Goal: Complete application form

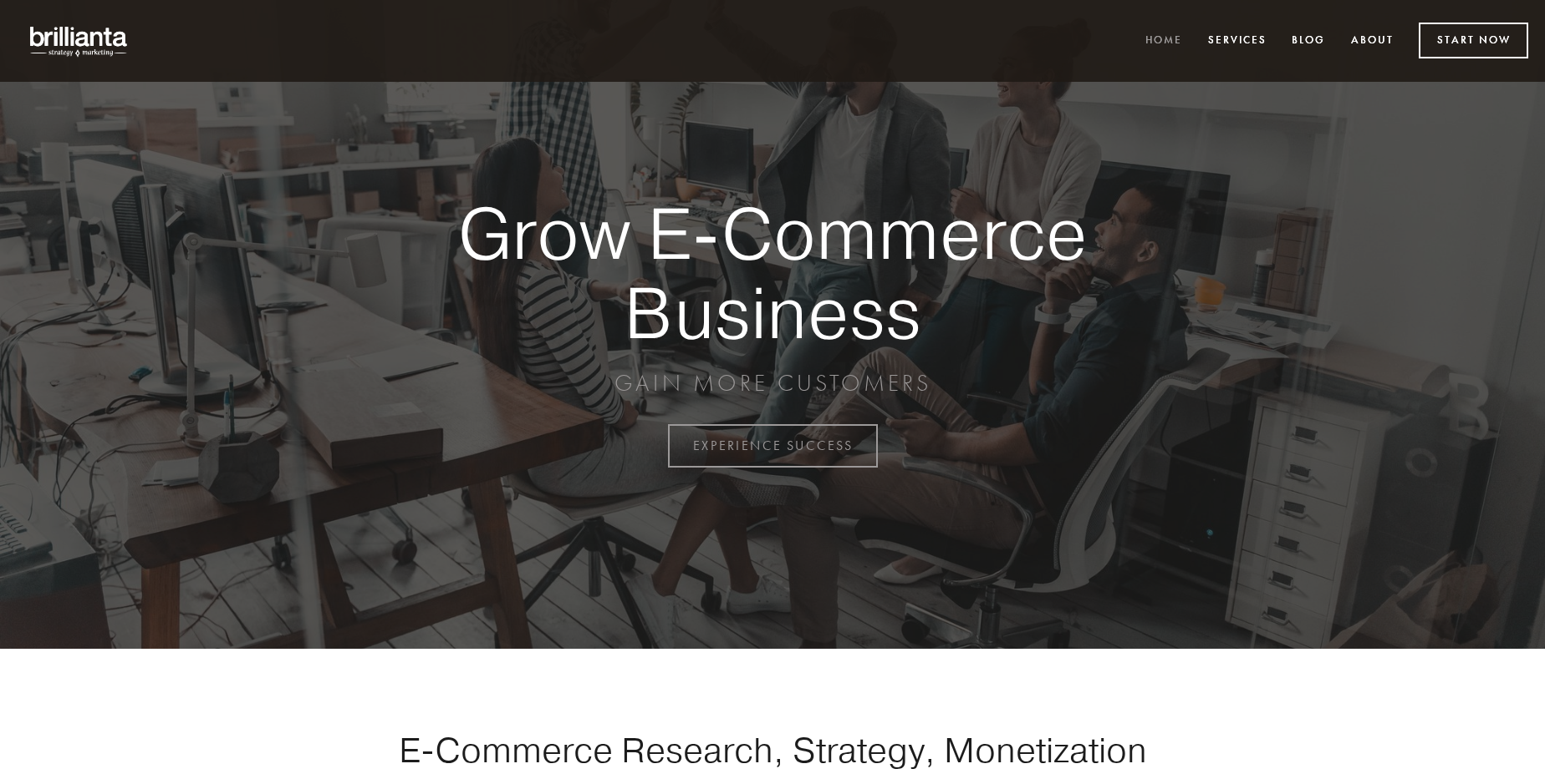
scroll to position [4379, 0]
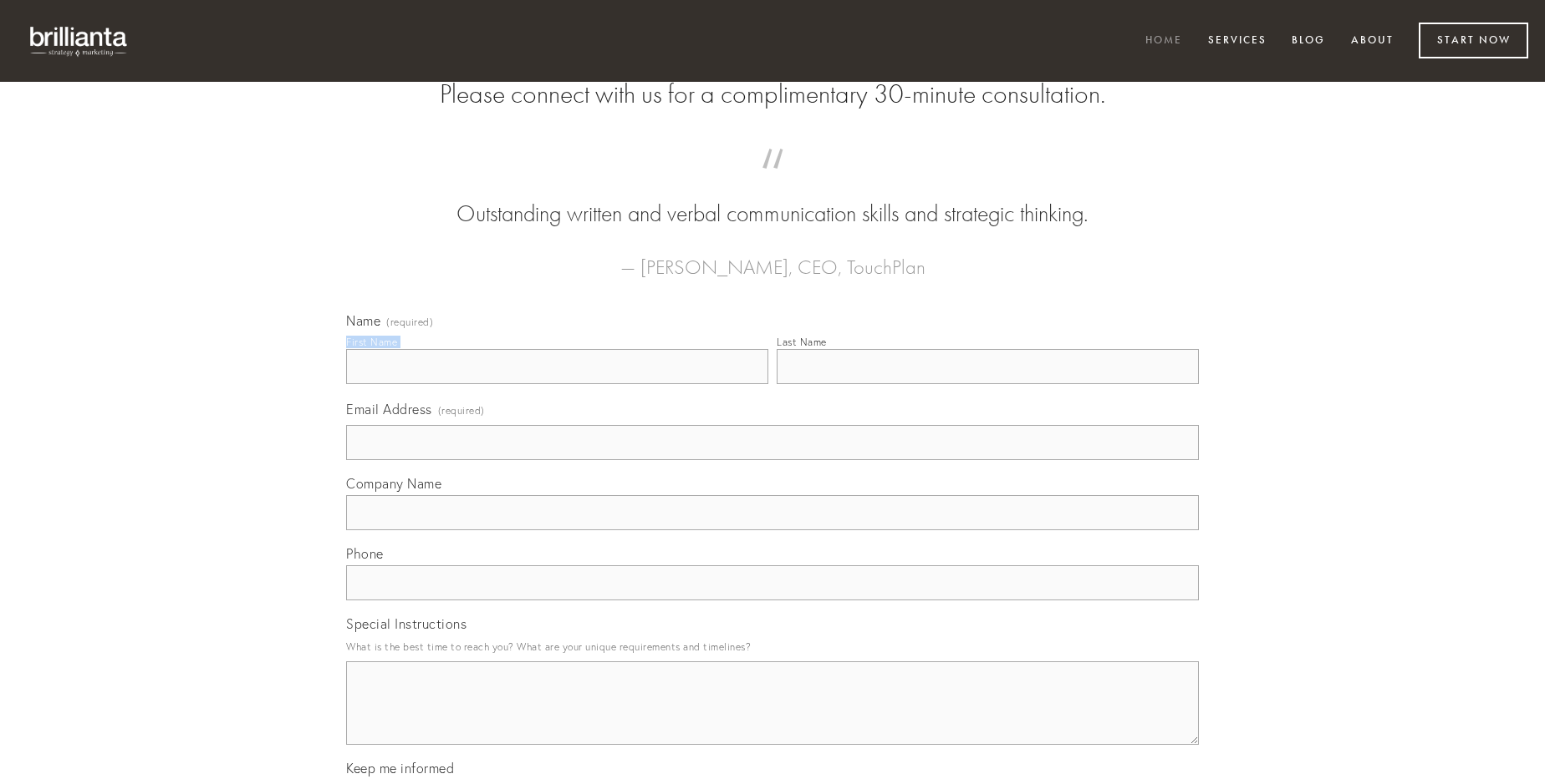
type input "[PERSON_NAME]"
click at [987, 385] on input "Last Name" at bounding box center [987, 366] width 422 height 35
type input "[PERSON_NAME]"
click at [772, 460] on input "Email Address (required)" at bounding box center [772, 443] width 853 height 35
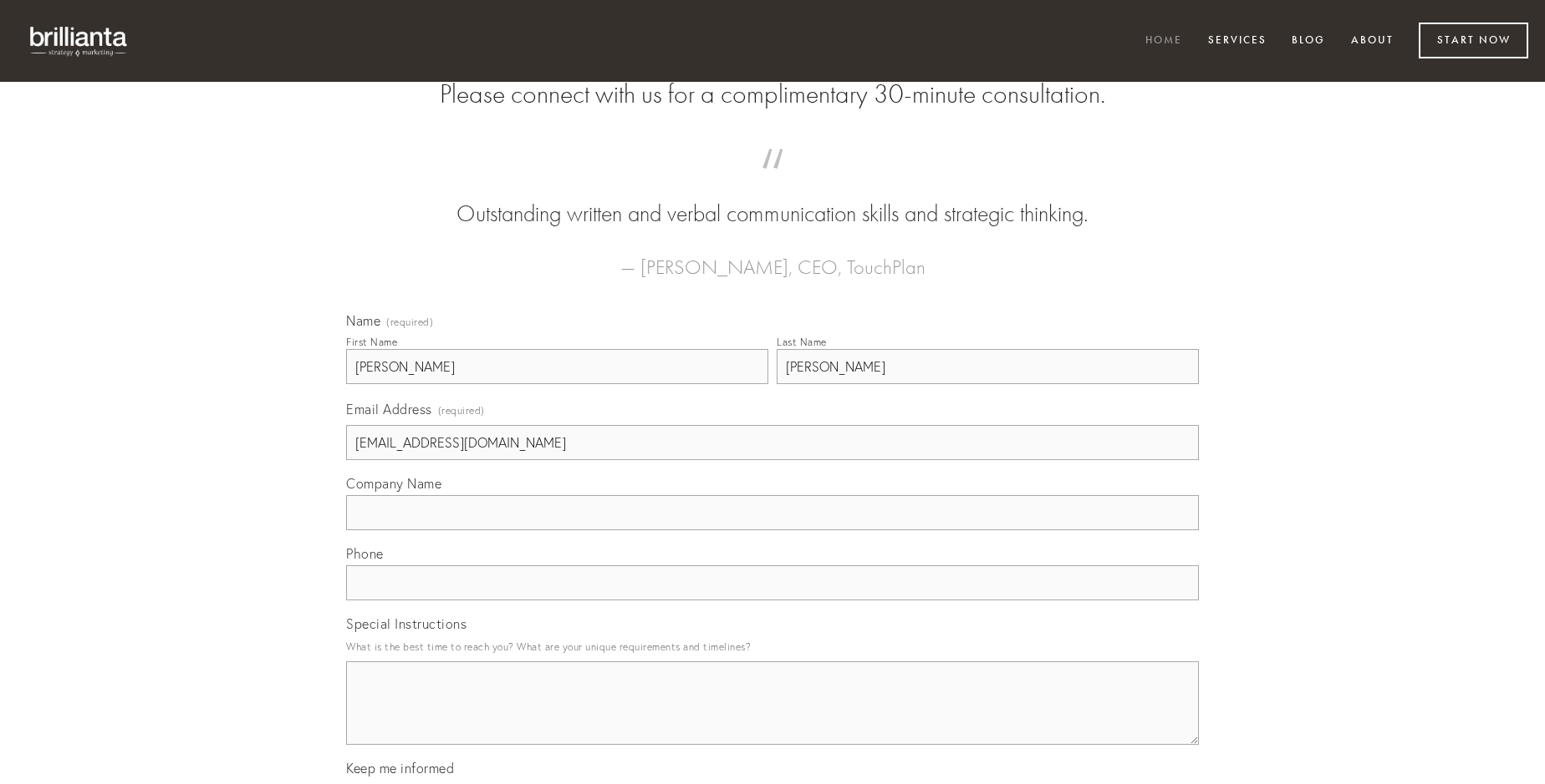
type input "[EMAIL_ADDRESS][DOMAIN_NAME]"
click at [772, 530] on input "Company Name" at bounding box center [772, 513] width 853 height 35
type input "desolo"
click at [772, 601] on input "text" at bounding box center [772, 583] width 853 height 35
click at [772, 719] on textarea "Special Instructions" at bounding box center [772, 703] width 853 height 84
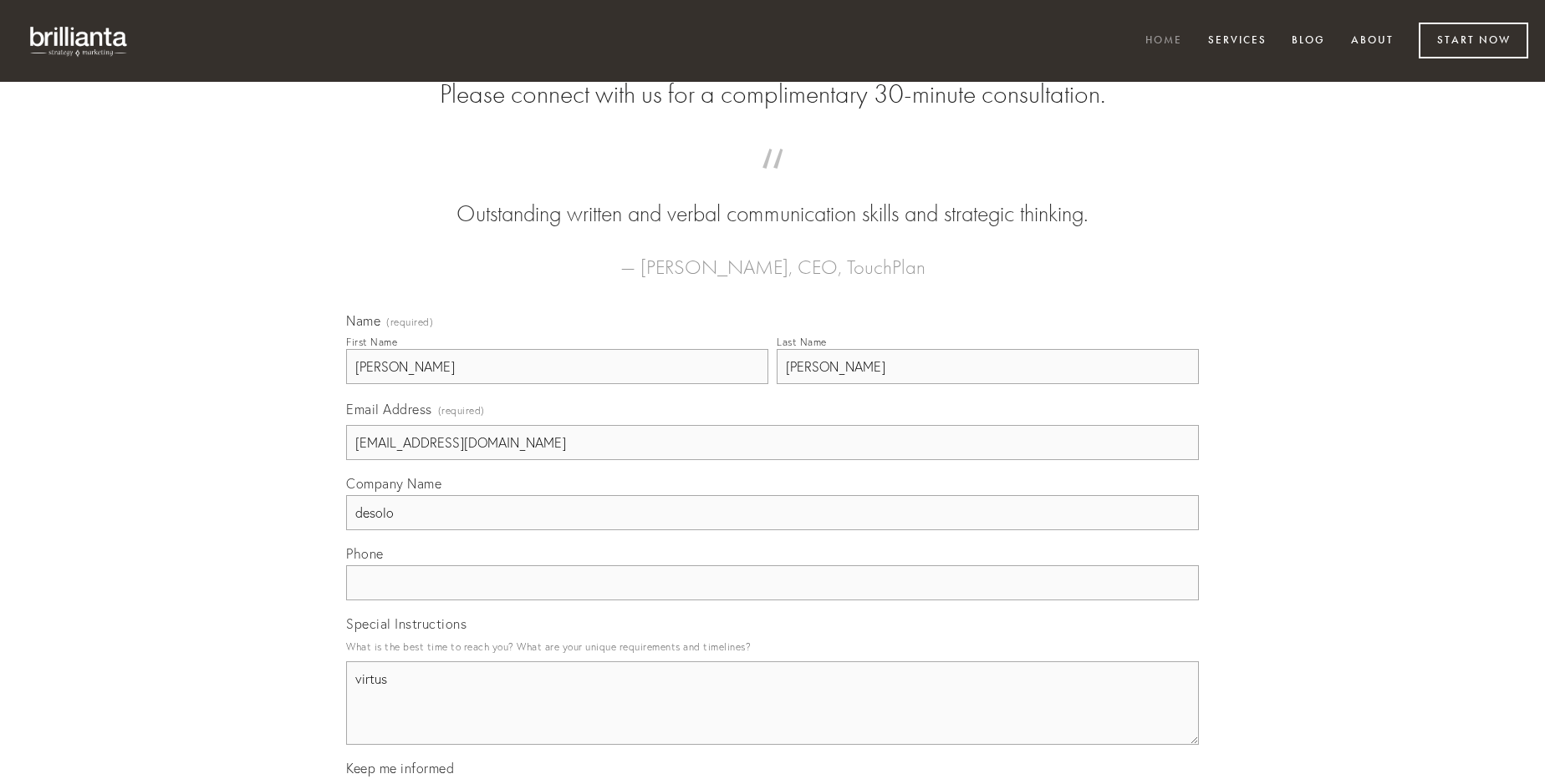
type textarea "virtus"
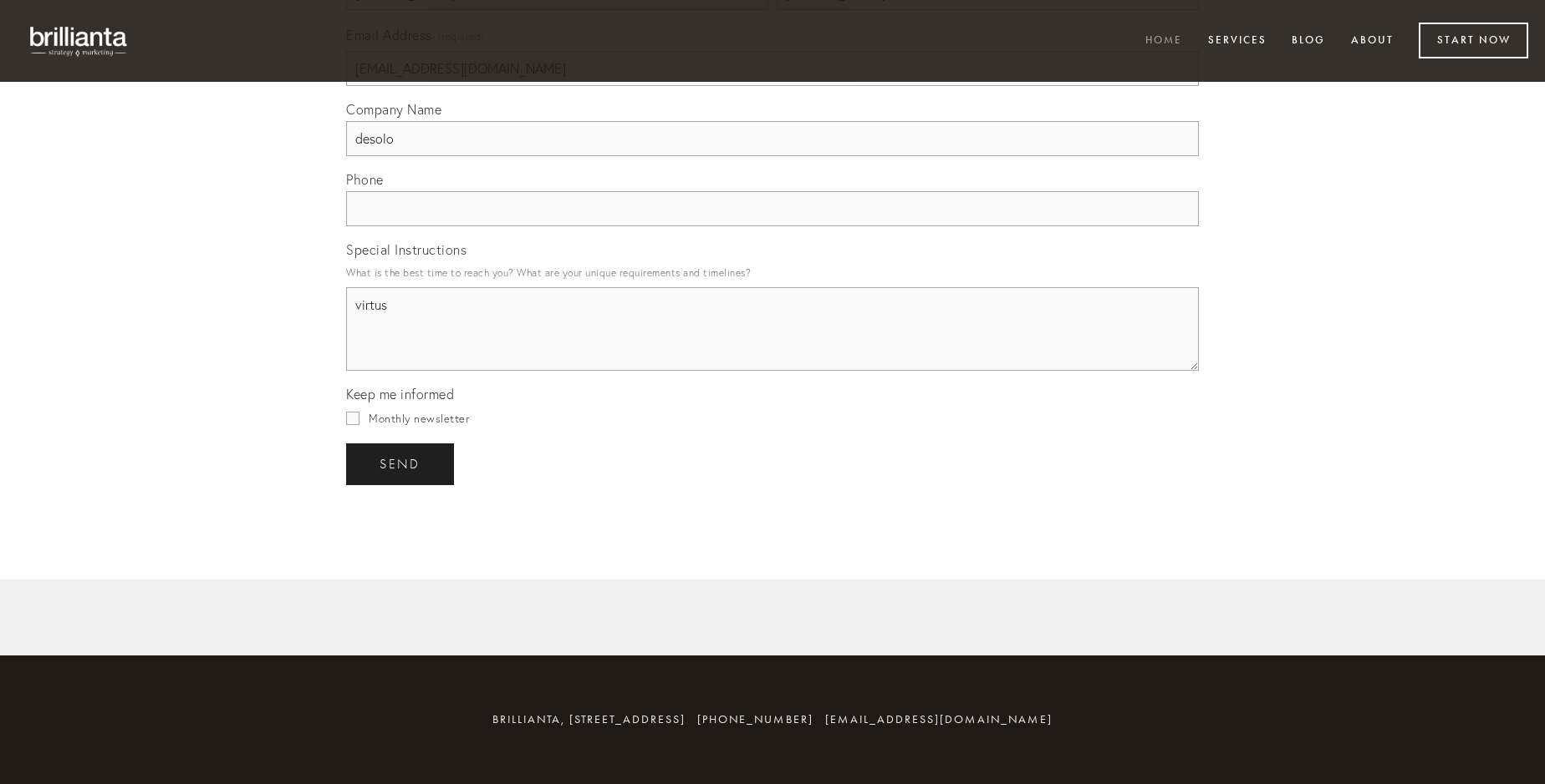
click at [401, 464] on span "send" at bounding box center [400, 465] width 41 height 15
